Goal: Task Accomplishment & Management: Use online tool/utility

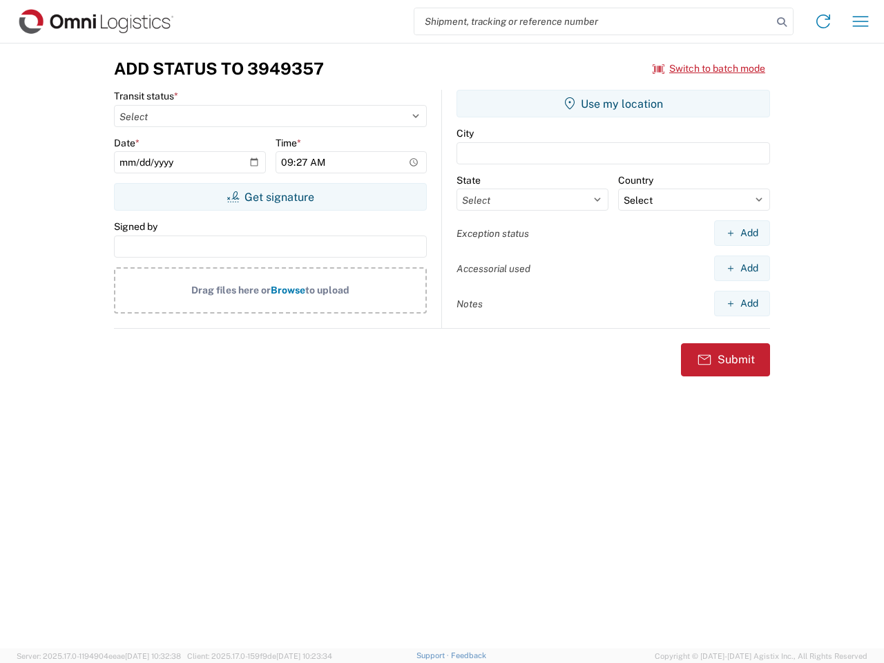
click at [593, 21] on input "search" at bounding box center [593, 21] width 358 height 26
click at [782, 22] on icon at bounding box center [781, 21] width 19 height 19
click at [823, 21] on icon at bounding box center [823, 21] width 22 height 22
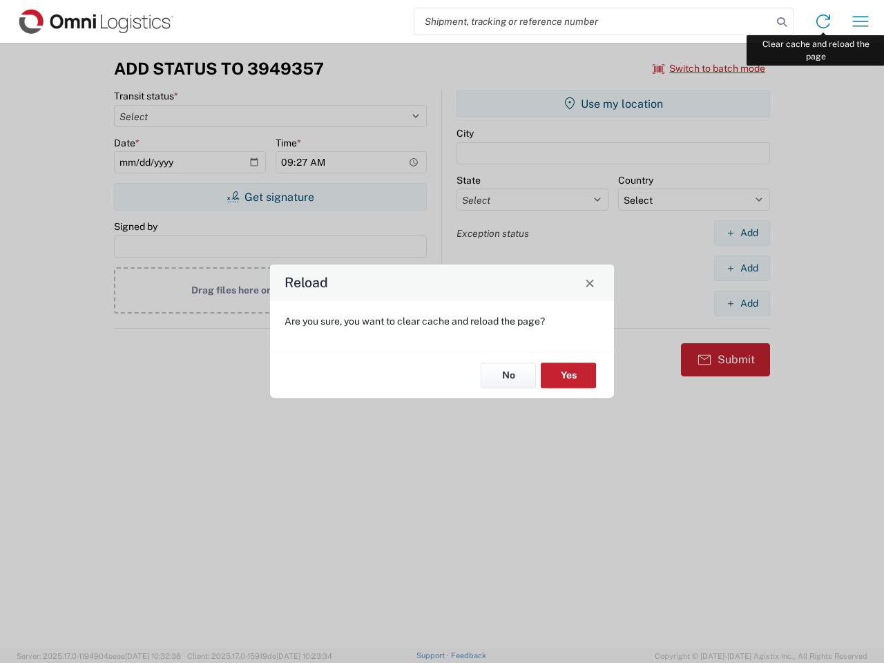
click at [860, 21] on div "Reload Are you sure, you want to clear cache and reload the page? No Yes" at bounding box center [442, 331] width 884 height 663
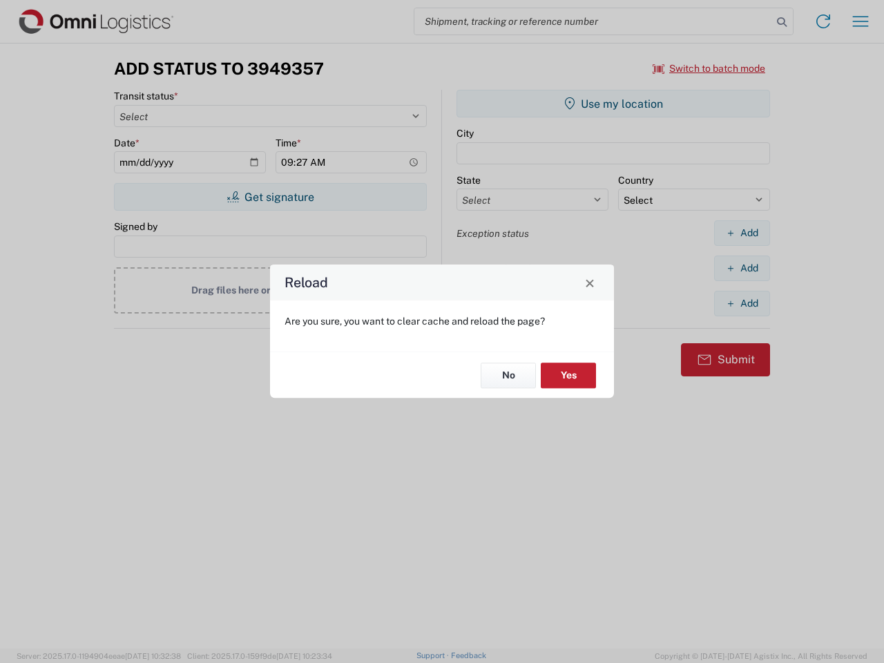
click at [709, 68] on div "Reload Are you sure, you want to clear cache and reload the page? No Yes" at bounding box center [442, 331] width 884 height 663
click at [270, 197] on div "Reload Are you sure, you want to clear cache and reload the page? No Yes" at bounding box center [442, 331] width 884 height 663
click at [613, 104] on div "Reload Are you sure, you want to clear cache and reload the page? No Yes" at bounding box center [442, 331] width 884 height 663
click at [742, 233] on div "Reload Are you sure, you want to clear cache and reload the page? No Yes" at bounding box center [442, 331] width 884 height 663
click at [742, 268] on div "Reload Are you sure, you want to clear cache and reload the page? No Yes" at bounding box center [442, 331] width 884 height 663
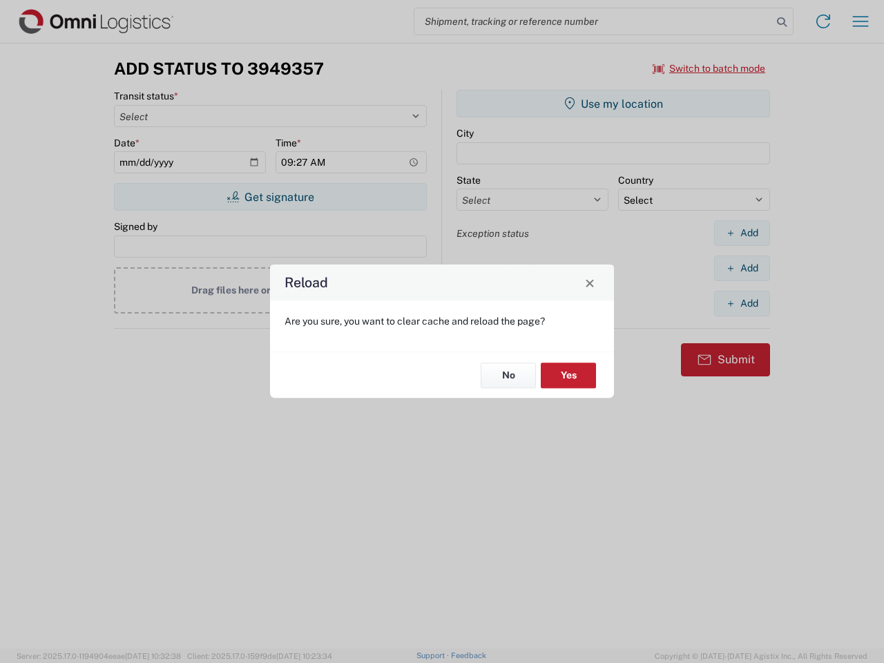
click at [742, 303] on div "Reload Are you sure, you want to clear cache and reload the page? No Yes" at bounding box center [442, 331] width 884 height 663
